Goal: Book appointment/travel/reservation

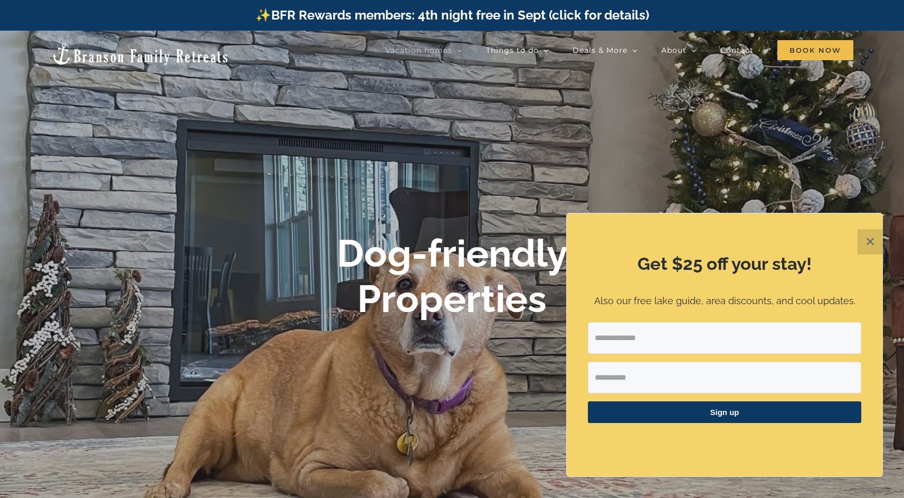
click at [871, 240] on button "✕" at bounding box center [870, 241] width 25 height 25
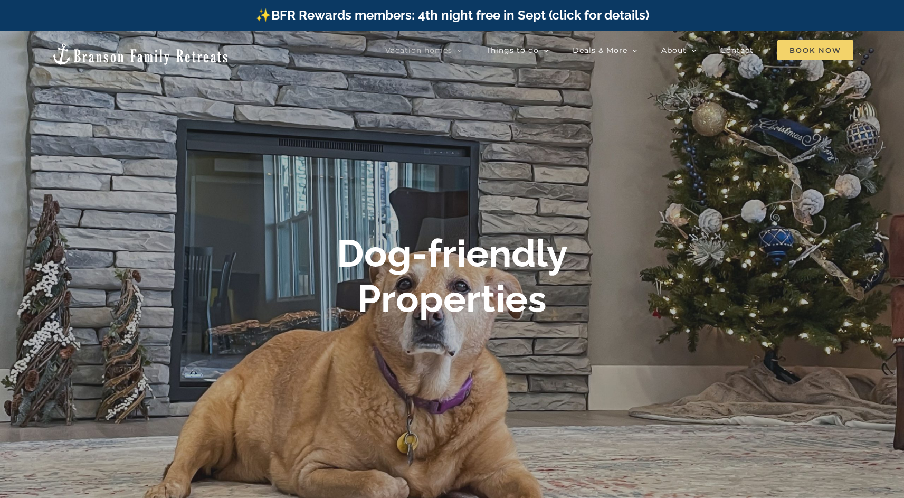
click at [804, 47] on span "Book Now" at bounding box center [816, 50] width 76 height 20
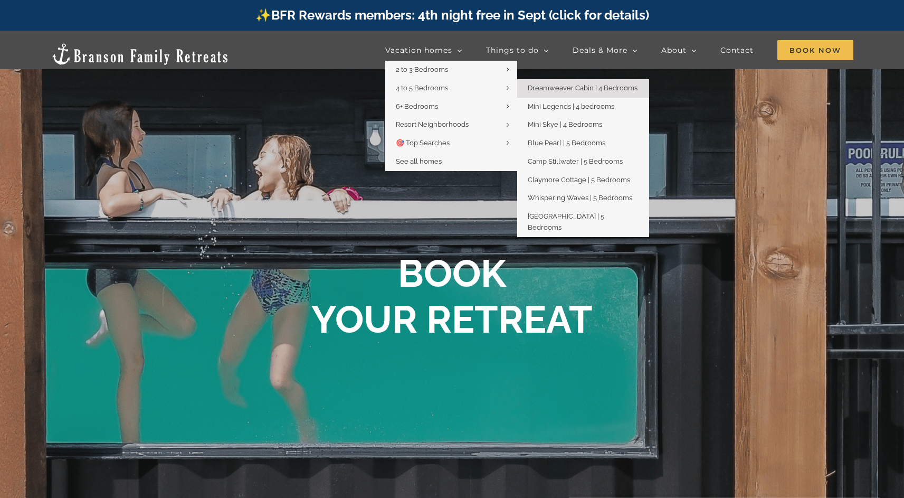
click at [555, 89] on span "Dreamweaver Cabin | 4 Bedrooms" at bounding box center [583, 88] width 110 height 8
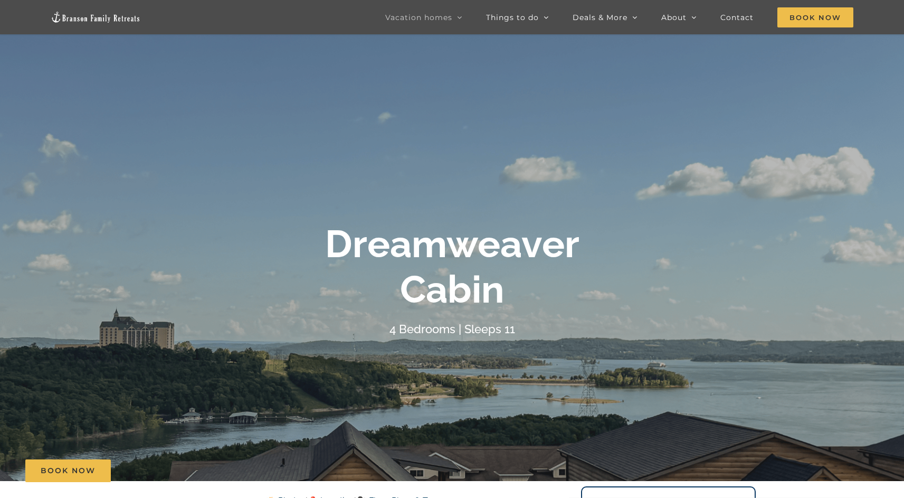
scroll to position [36, 0]
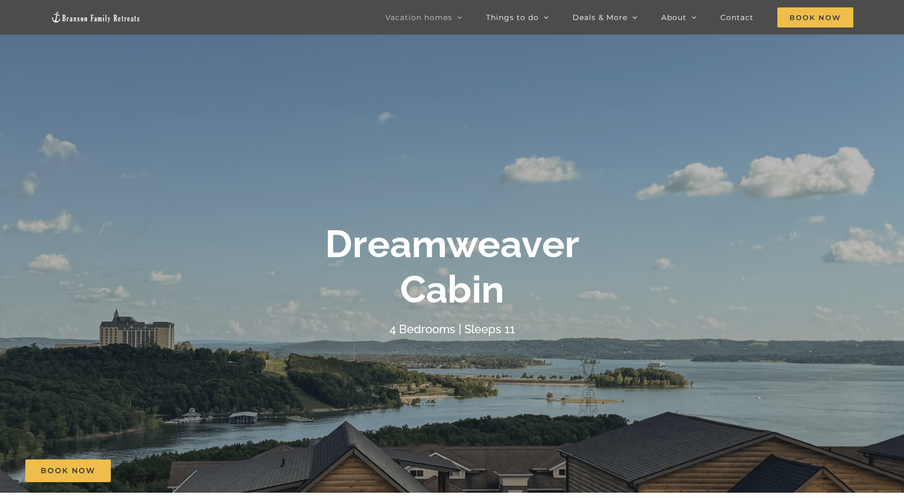
click at [464, 274] on b "Dreamweaver Cabin" at bounding box center [452, 266] width 255 height 90
click at [73, 470] on span "Book Now" at bounding box center [68, 470] width 55 height 9
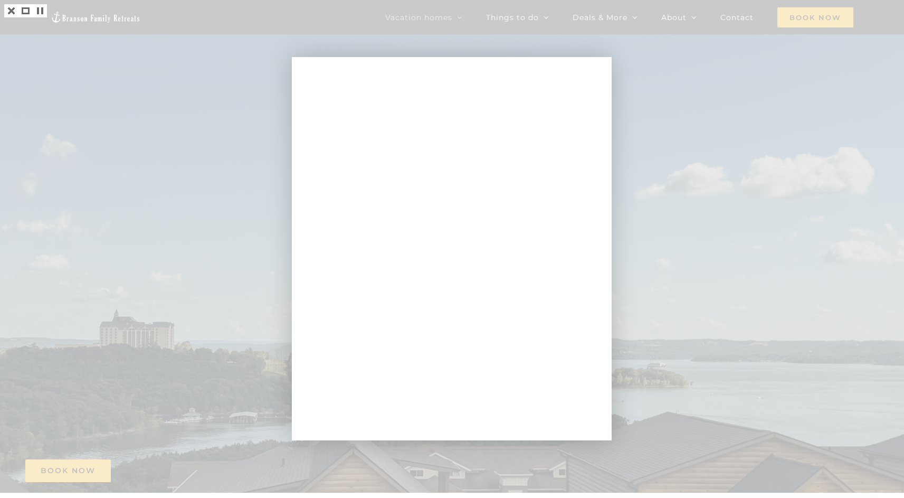
click at [220, 213] on div at bounding box center [452, 249] width 904 height 498
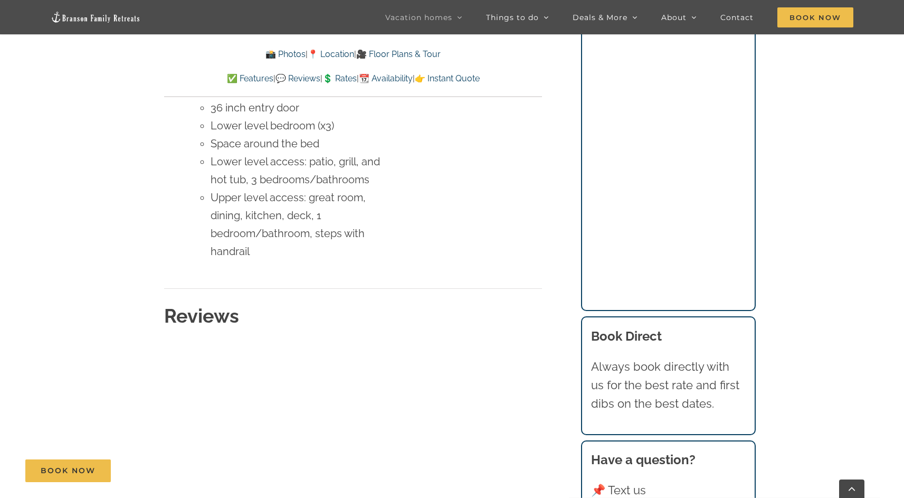
scroll to position [5035, 0]
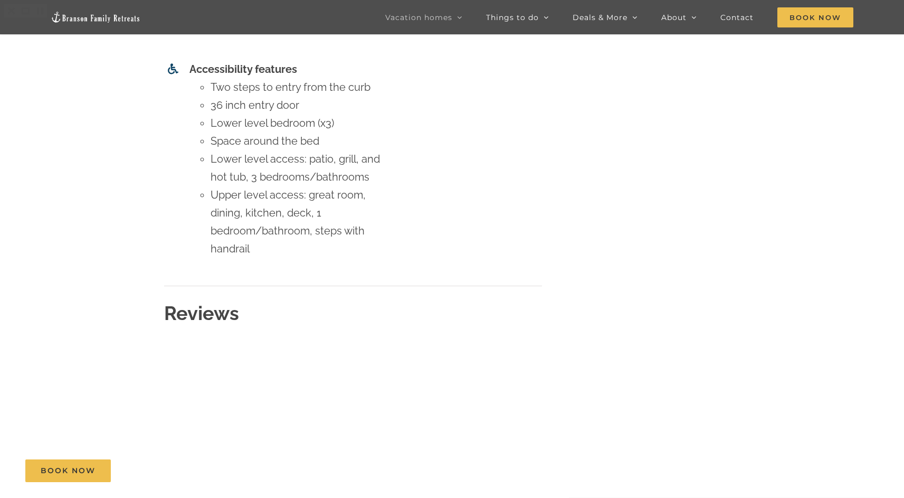
scroll to position [36, 0]
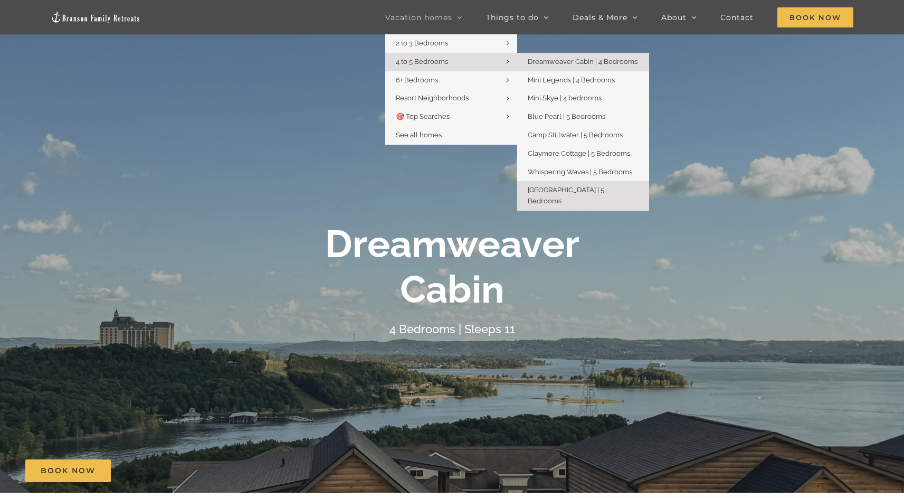
click at [551, 194] on link "[GEOGRAPHIC_DATA] | 5 Bedrooms" at bounding box center [583, 196] width 132 height 30
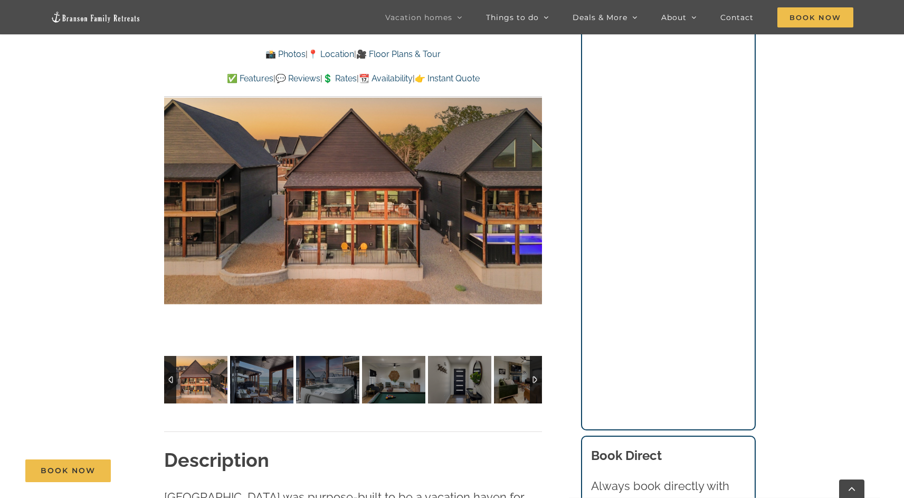
scroll to position [785, 0]
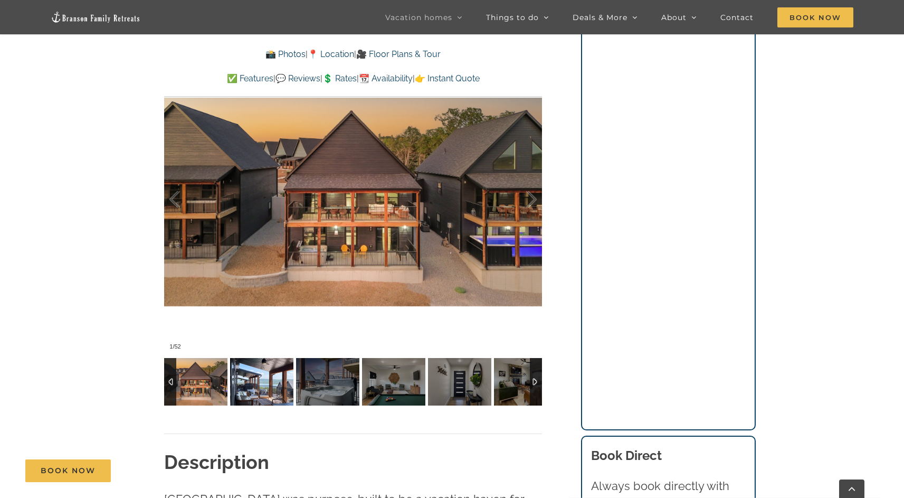
click at [268, 390] on img at bounding box center [261, 382] width 63 height 48
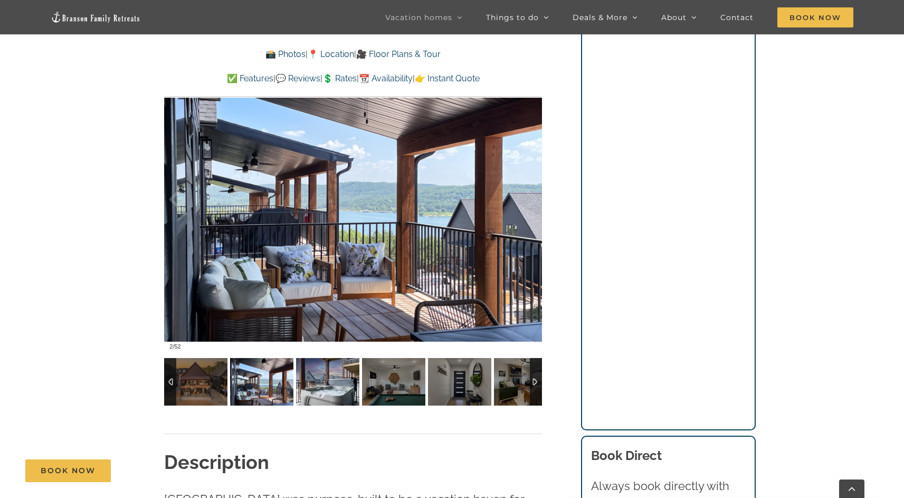
click at [322, 381] on img at bounding box center [327, 382] width 63 height 48
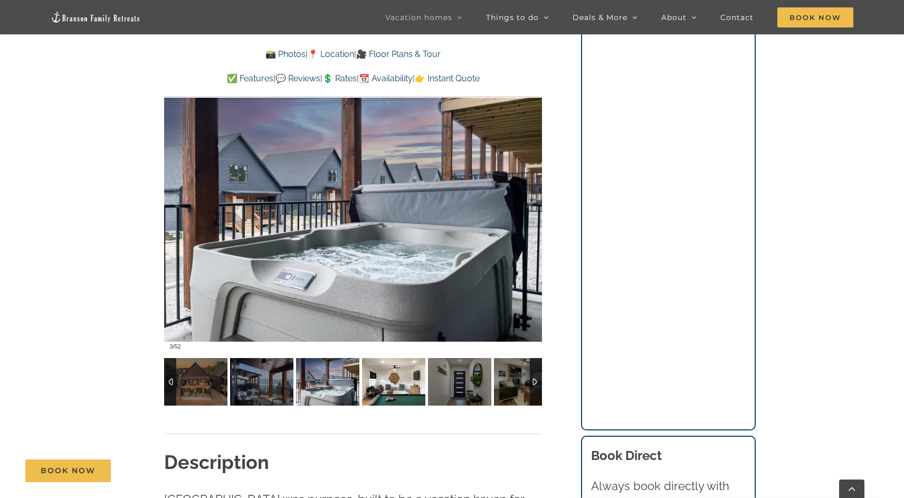
click at [381, 375] on img at bounding box center [393, 382] width 63 height 48
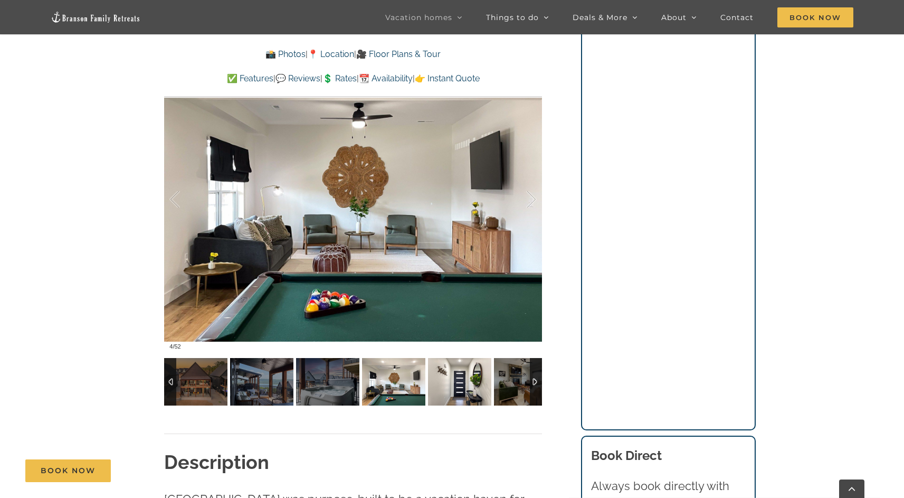
click at [460, 370] on img at bounding box center [459, 382] width 63 height 48
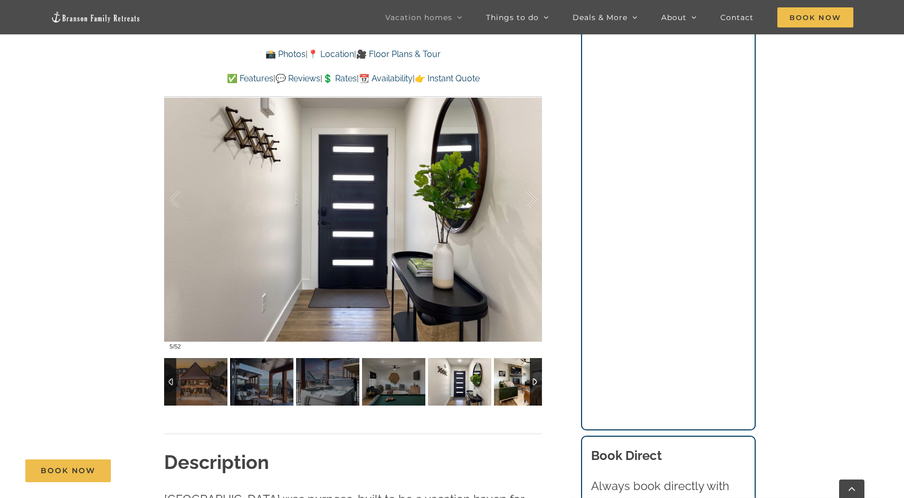
click at [527, 370] on img at bounding box center [525, 382] width 63 height 48
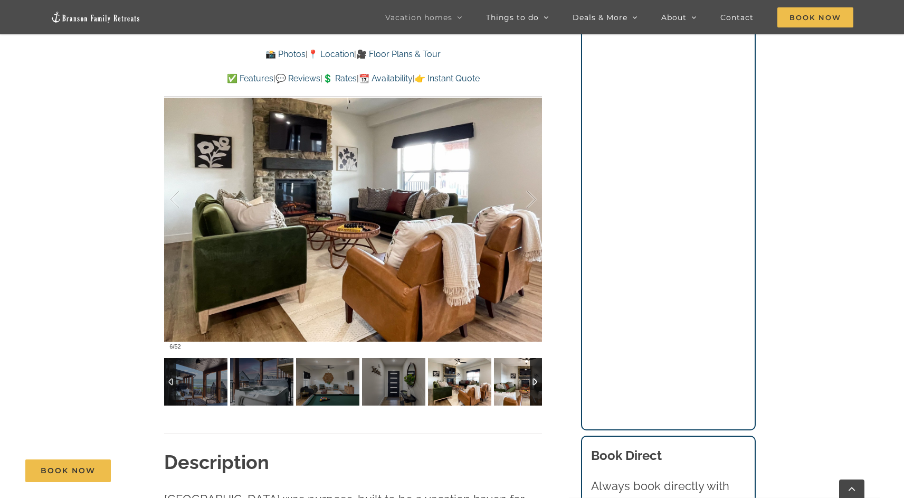
click at [515, 383] on img at bounding box center [525, 382] width 63 height 48
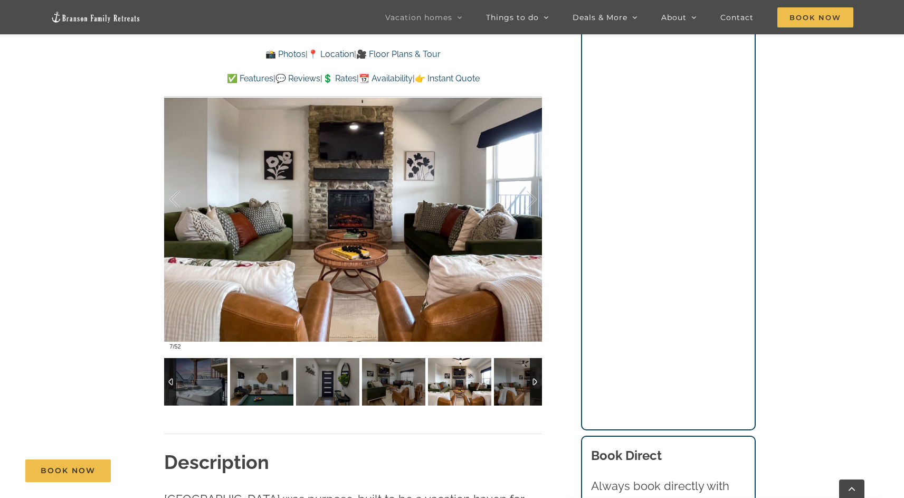
click at [534, 380] on div at bounding box center [536, 382] width 12 height 48
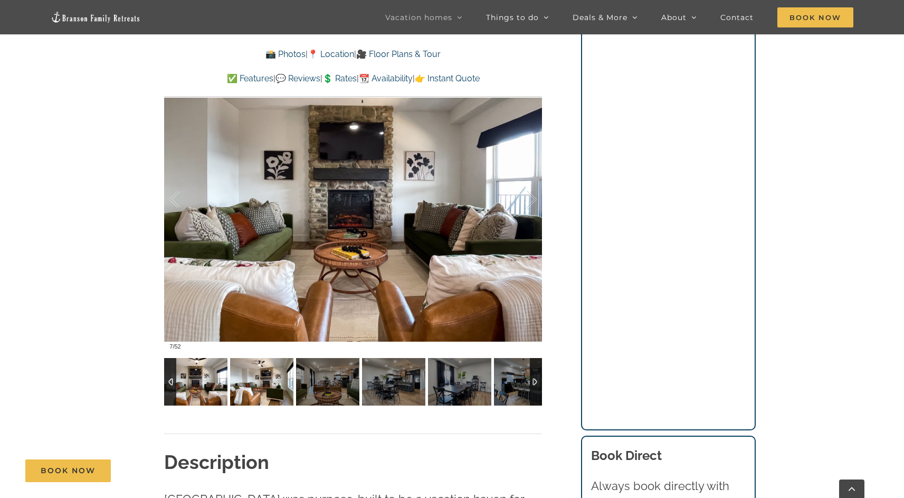
click at [239, 389] on img at bounding box center [261, 382] width 63 height 48
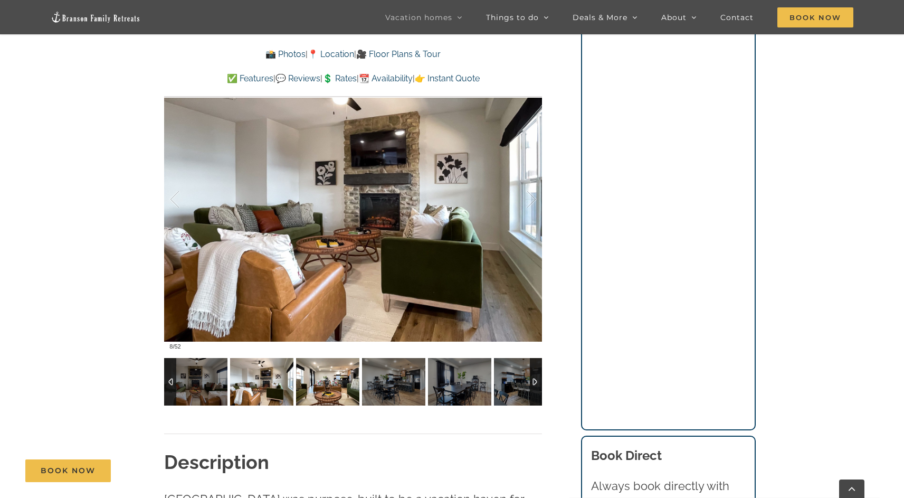
click at [324, 382] on img at bounding box center [327, 382] width 63 height 48
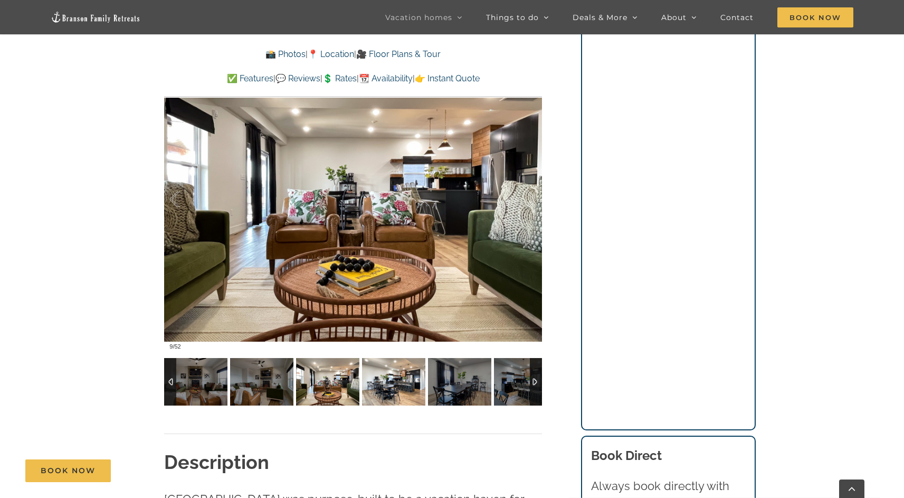
click at [389, 378] on img at bounding box center [393, 382] width 63 height 48
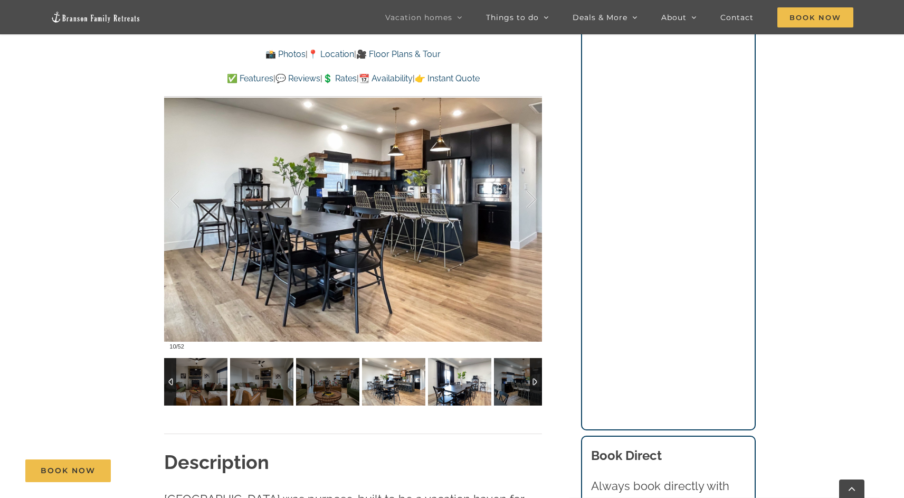
click at [432, 378] on img at bounding box center [459, 382] width 63 height 48
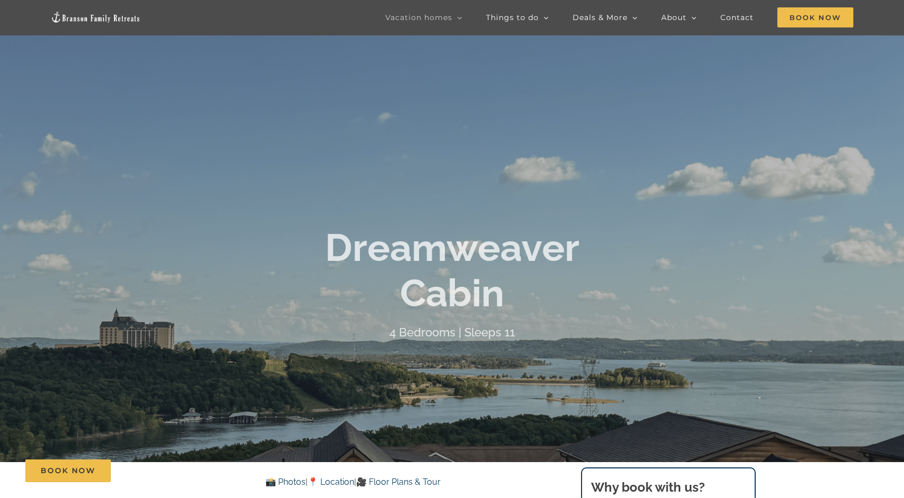
scroll to position [36, 0]
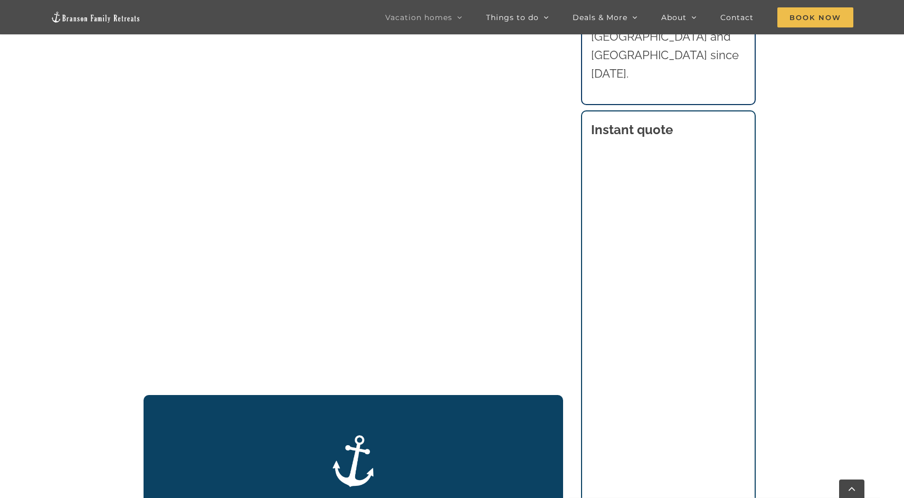
scroll to position [906, 0]
